Goal: Information Seeking & Learning: Learn about a topic

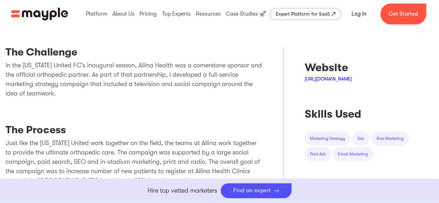
scroll to position [312, 0]
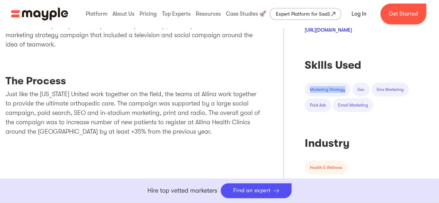
drag, startPoint x: 310, startPoint y: 89, endPoint x: 351, endPoint y: 87, distance: 40.3
click at [351, 87] on div "marketing strategy" at bounding box center [328, 90] width 46 height 14
copy div "marketing strategy"
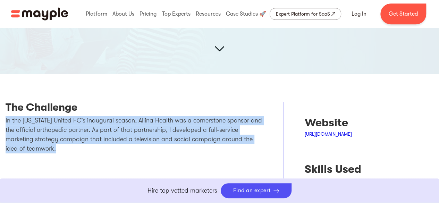
drag, startPoint x: 4, startPoint y: 119, endPoint x: 62, endPoint y: 149, distance: 64.7
copy p "In the [US_STATE] United FC’s inaugural season, Allina Health was a cornerstone…"
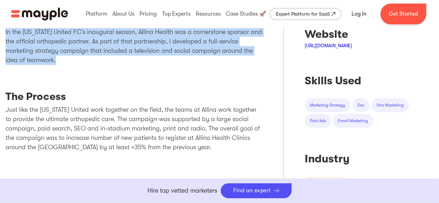
scroll to position [312, 0]
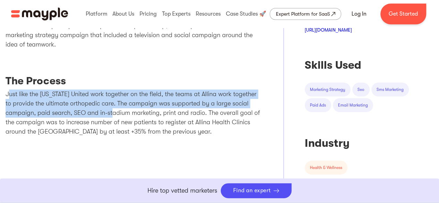
drag, startPoint x: 8, startPoint y: 92, endPoint x: 114, endPoint y: 116, distance: 108.9
click at [114, 116] on p "Just like the [US_STATE] United work together on the field, the teams at Allina…" at bounding box center [134, 113] width 257 height 47
click at [60, 106] on p "Just like the [US_STATE] United work together on the field, the teams at Allina…" at bounding box center [134, 113] width 257 height 47
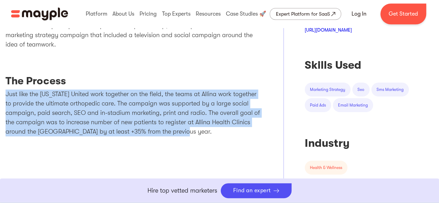
drag, startPoint x: 2, startPoint y: 93, endPoint x: 178, endPoint y: 131, distance: 180.4
copy p "Just like the [US_STATE] United work together on the field, the teams at Allina…"
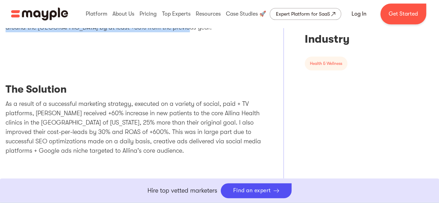
scroll to position [451, 0]
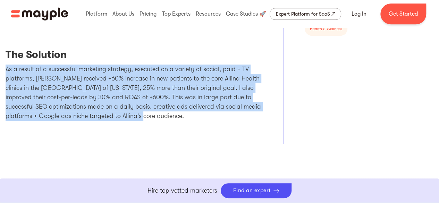
drag, startPoint x: 6, startPoint y: 65, endPoint x: 157, endPoint y: 112, distance: 158.0
click at [157, 112] on p "As a result of a successful marketing strategy, executed on a variety of social…" at bounding box center [134, 93] width 257 height 56
copy p "As a result of a successful marketing strategy, executed on a variety of social…"
